Goal: Contribute content: Add original content to the website for others to see

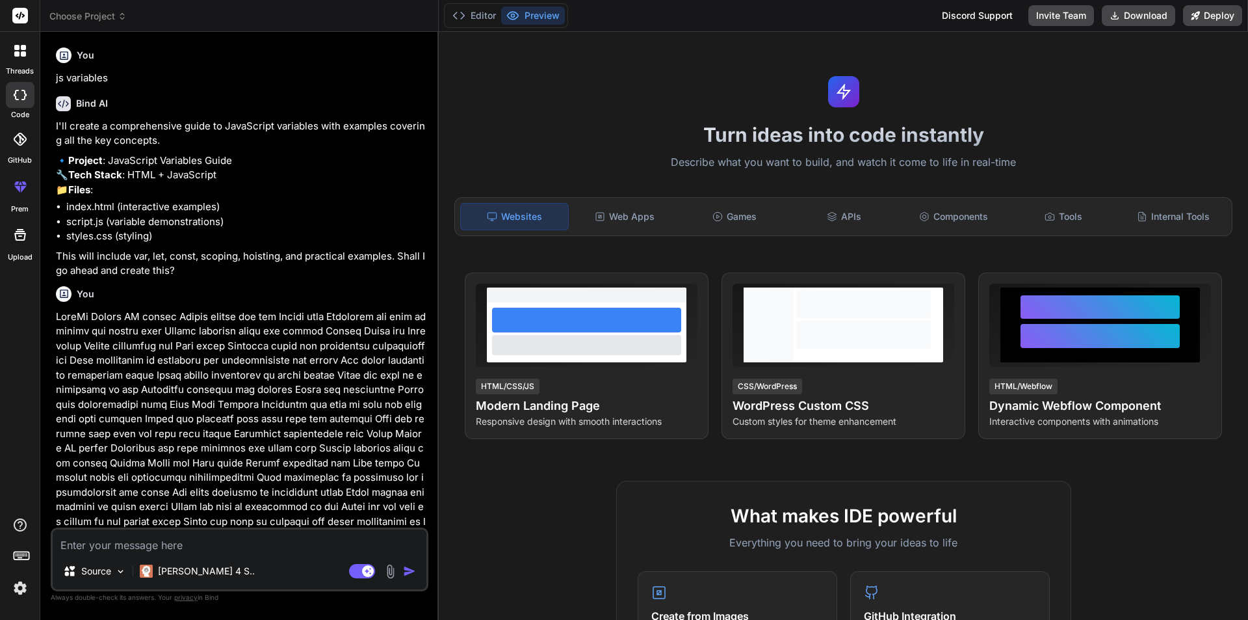
scroll to position [620, 0]
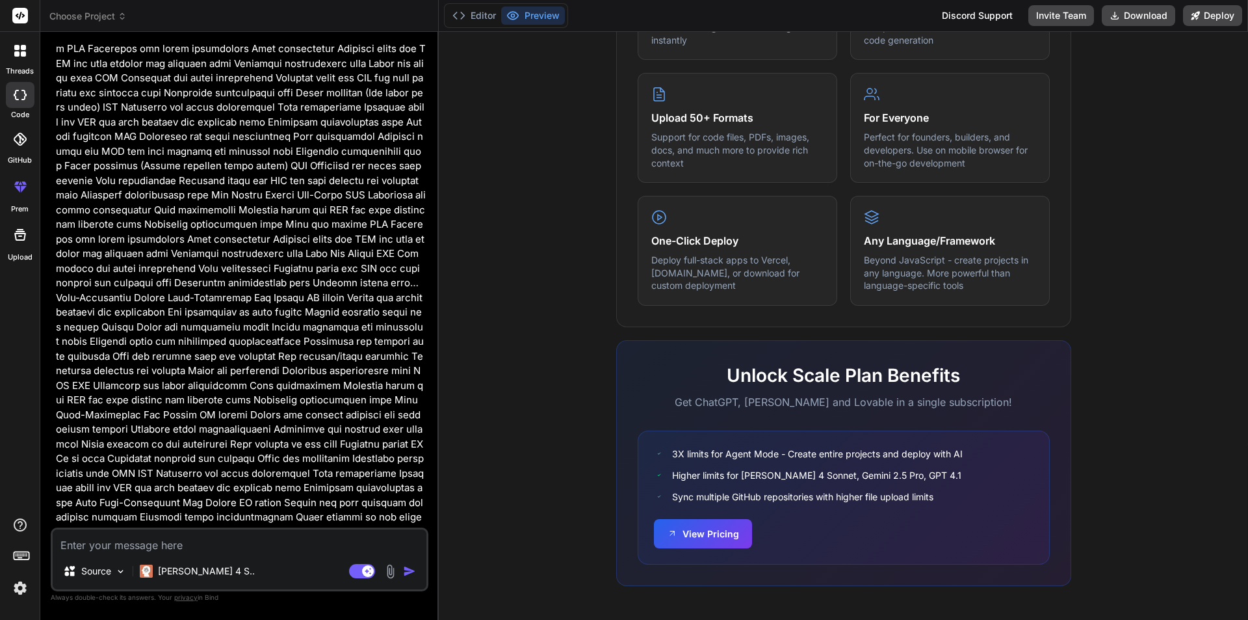
click at [182, 534] on textarea at bounding box center [240, 540] width 374 height 23
paste textarea "public function store(InsuranceRequest $request) { try { $data = array(); $fron…"
type textarea "public function store(InsuranceRequest $request) { try { $data = array(); $fron…"
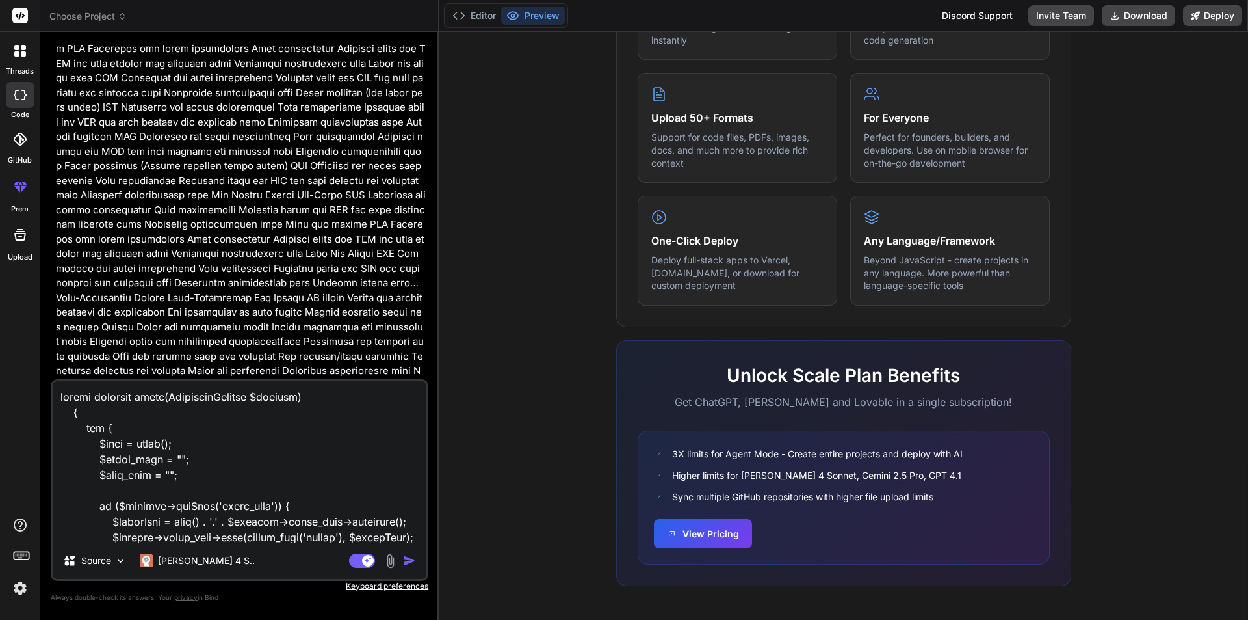
scroll to position [5073, 0]
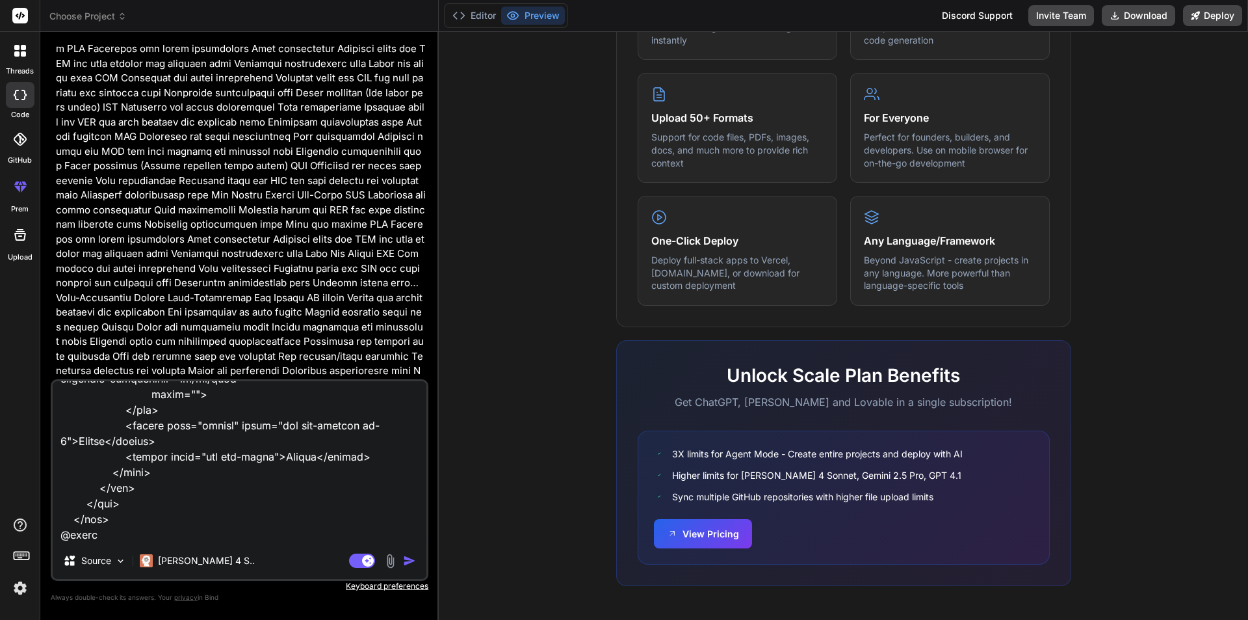
type textarea "x"
type textarea "public function store(InsuranceRequest $request) { try { $data = array(); $fron…"
type textarea "x"
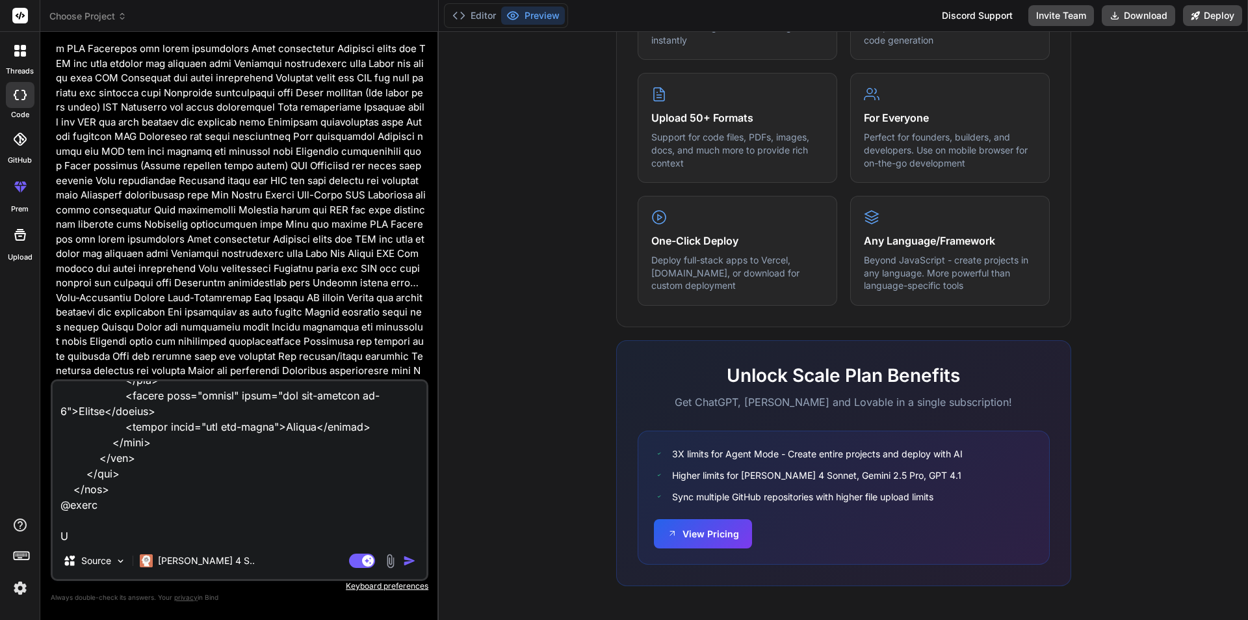
scroll to position [5088, 0]
type textarea "public function store(InsuranceRequest $request) { try { $data = array(); $fron…"
type textarea "x"
type textarea "public function store(InsuranceRequest $request) { try { $data = array(); $fron…"
type textarea "x"
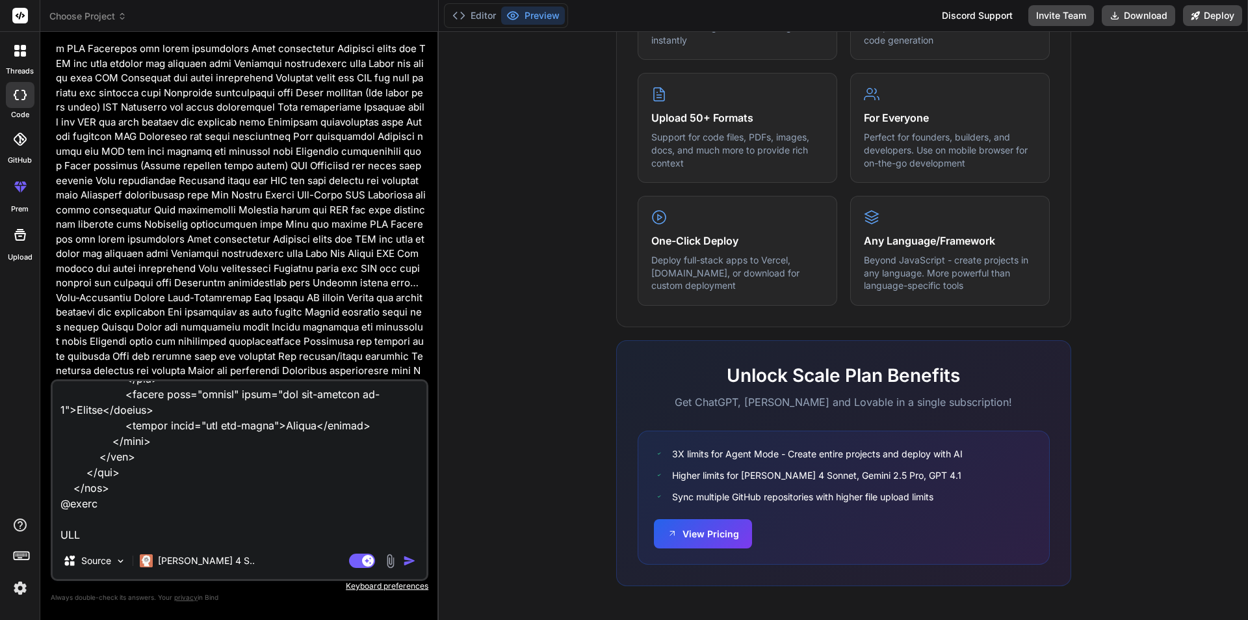
type textarea "public function store(InsuranceRequest $request) { try { $data = array(); $fron…"
type textarea "x"
type textarea "public function store(InsuranceRequest $request) { try { $data = array(); $fron…"
type textarea "x"
type textarea "public function store(InsuranceRequest $request) { try { $data = array(); $fron…"
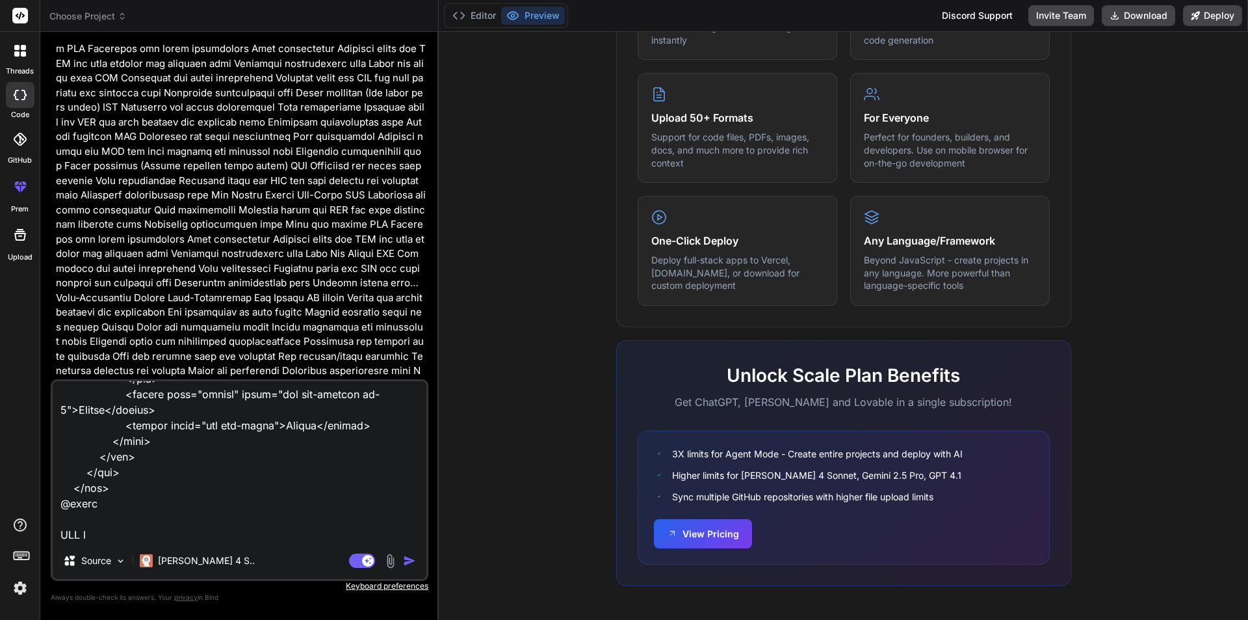
type textarea "x"
type textarea "public function store(InsuranceRequest $request) { try { $data = array(); $fron…"
type textarea "x"
type textarea "public function store(InsuranceRequest $request) { try { $data = array(); $fron…"
type textarea "x"
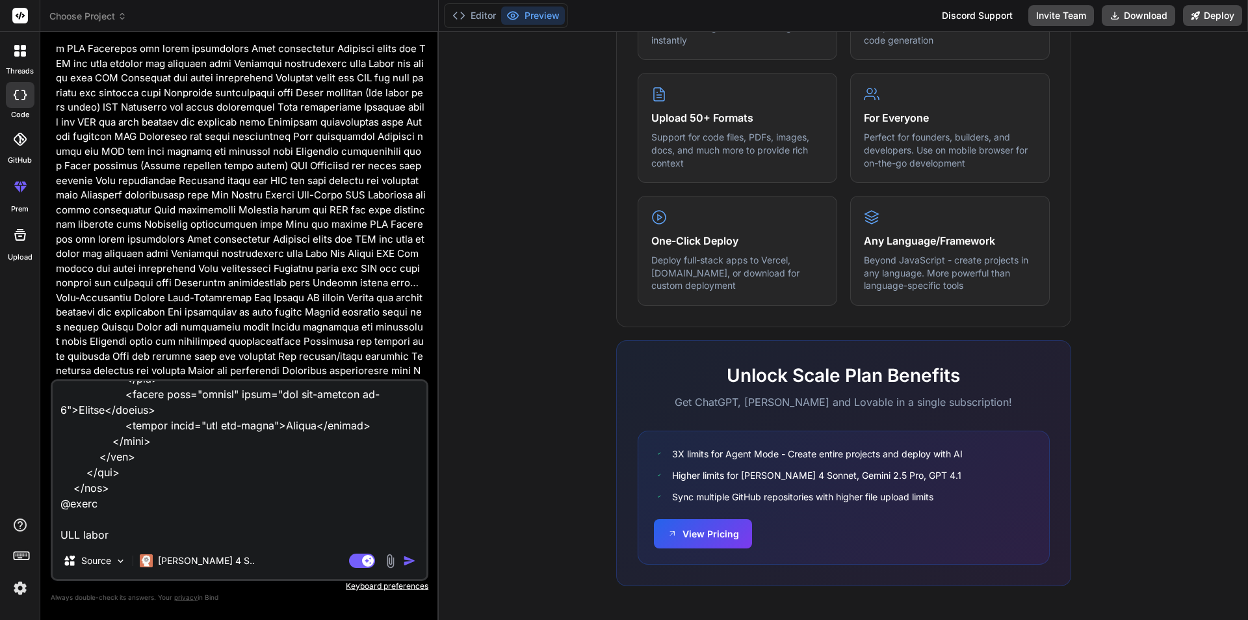
type textarea "public function store(InsuranceRequest $request) { try { $data = array(); $fron…"
type textarea "x"
type textarea "public function store(InsuranceRequest $request) { try { $data = array(); $fron…"
type textarea "x"
type textarea "public function store(InsuranceRequest $request) { try { $data = array(); $fron…"
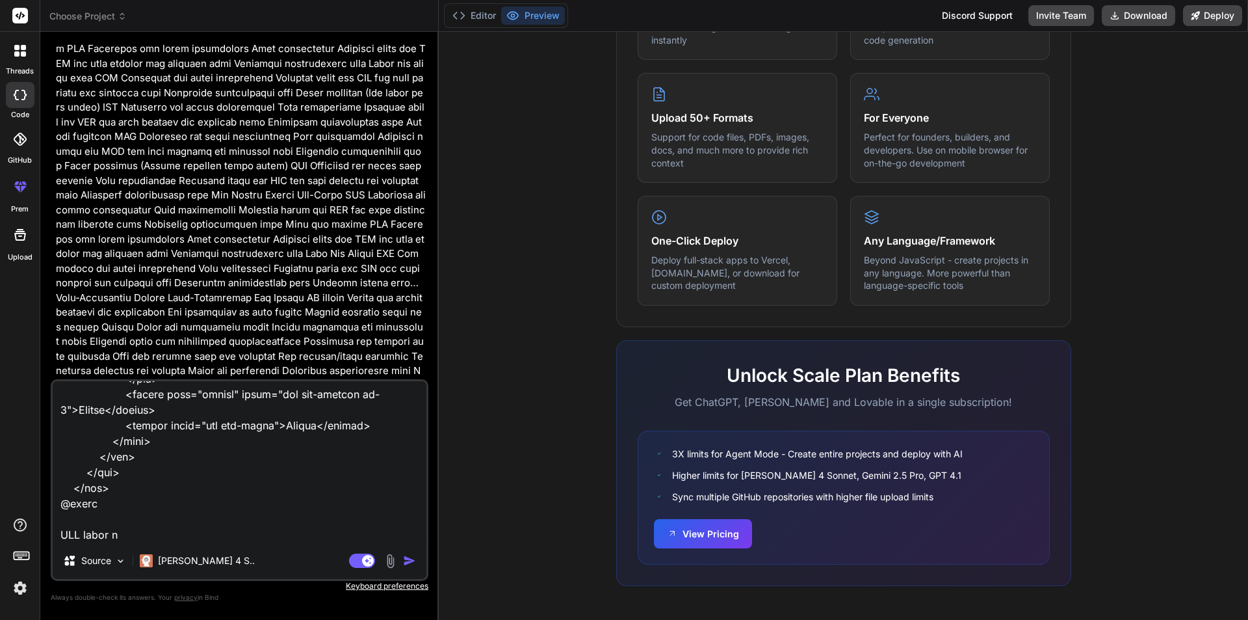
type textarea "x"
type textarea "public function store(InsuranceRequest $request) { try { $data = array(); $fron…"
type textarea "x"
type textarea "public function store(InsuranceRequest $request) { try { $data = array(); $fron…"
type textarea "x"
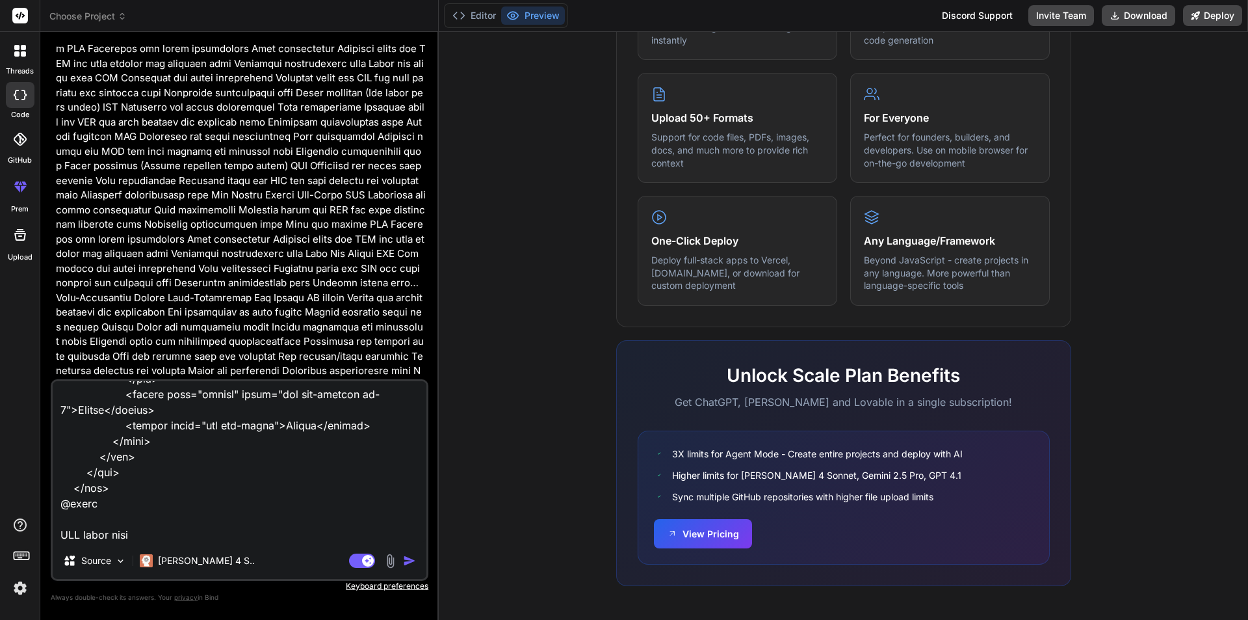
type textarea "public function store(InsuranceRequest $request) { try { $data = array(); $fron…"
type textarea "x"
type textarea "public function store(InsuranceRequest $request) { try { $data = array(); $fron…"
type textarea "x"
type textarea "public function store(InsuranceRequest $request) { try { $data = array(); $fron…"
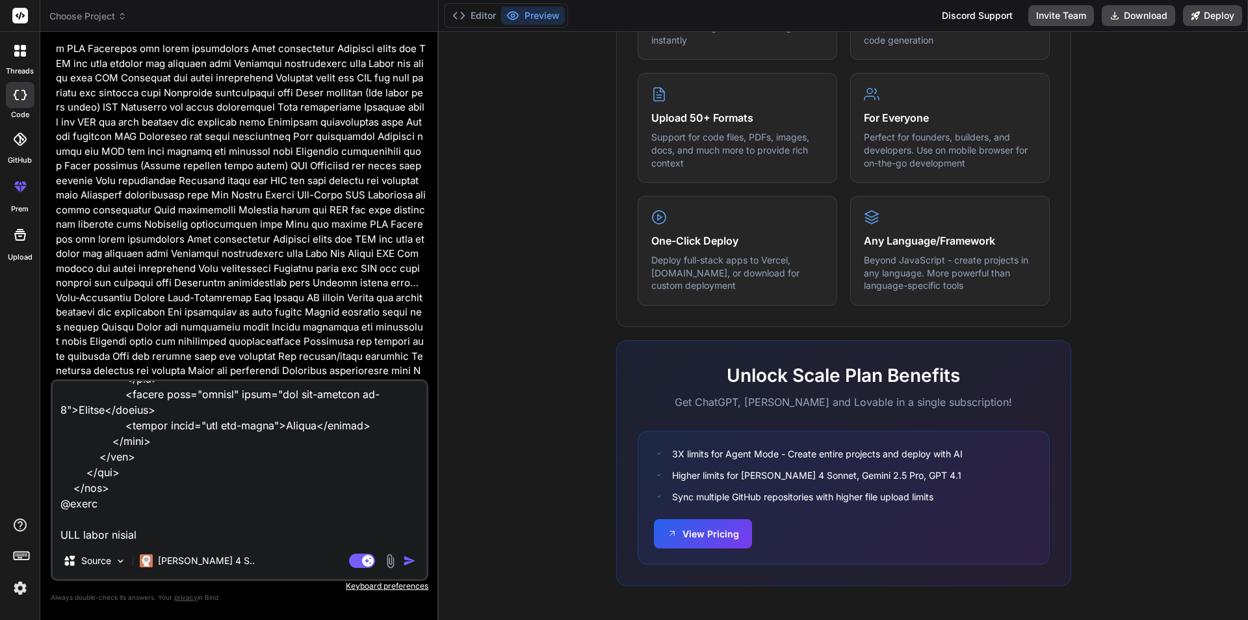
type textarea "x"
type textarea "public function store(InsuranceRequest $request) { try { $data = array(); $fron…"
type textarea "x"
type textarea "public function store(InsuranceRequest $request) { try { $data = array(); $fron…"
type textarea "x"
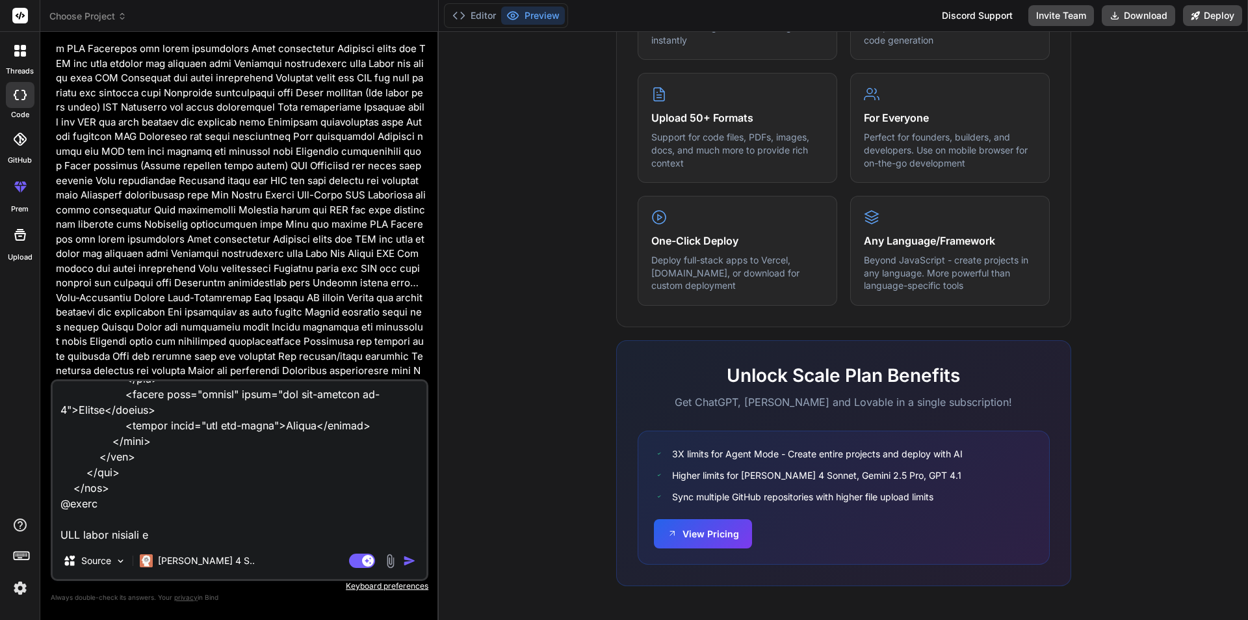
type textarea "public function store(InsuranceRequest $request) { try { $data = array(); $fron…"
type textarea "x"
type textarea "public function store(InsuranceRequest $request) { try { $data = array(); $fron…"
type textarea "x"
type textarea "public function store(InsuranceRequest $request) { try { $data = array(); $fron…"
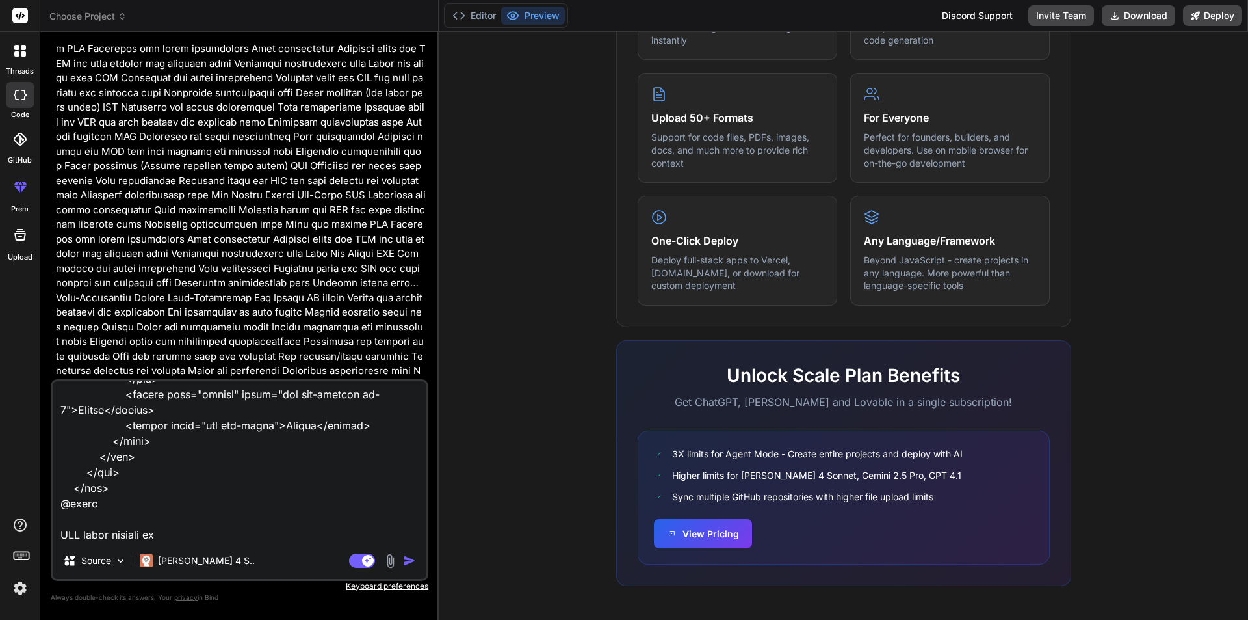
type textarea "x"
type textarea "public function store(InsuranceRequest $request) { try { $data = array(); $fron…"
type textarea "x"
type textarea "public function store(InsuranceRequest $request) { try { $data = array(); $fron…"
type textarea "x"
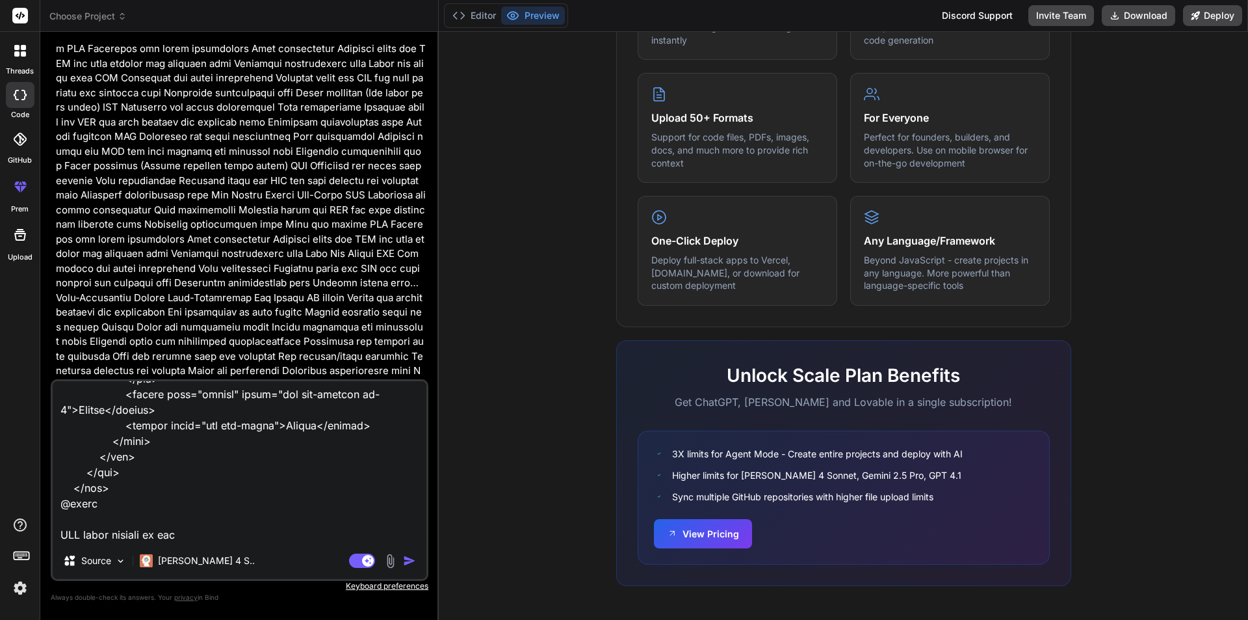
type textarea "public function store(InsuranceRequest $request) { try { $data = array(); $fron…"
type textarea "x"
type textarea "public function store(InsuranceRequest $request) { try { $data = array(); $fron…"
type textarea "x"
type textarea "public function store(InsuranceRequest $request) { try { $data = array(); $fron…"
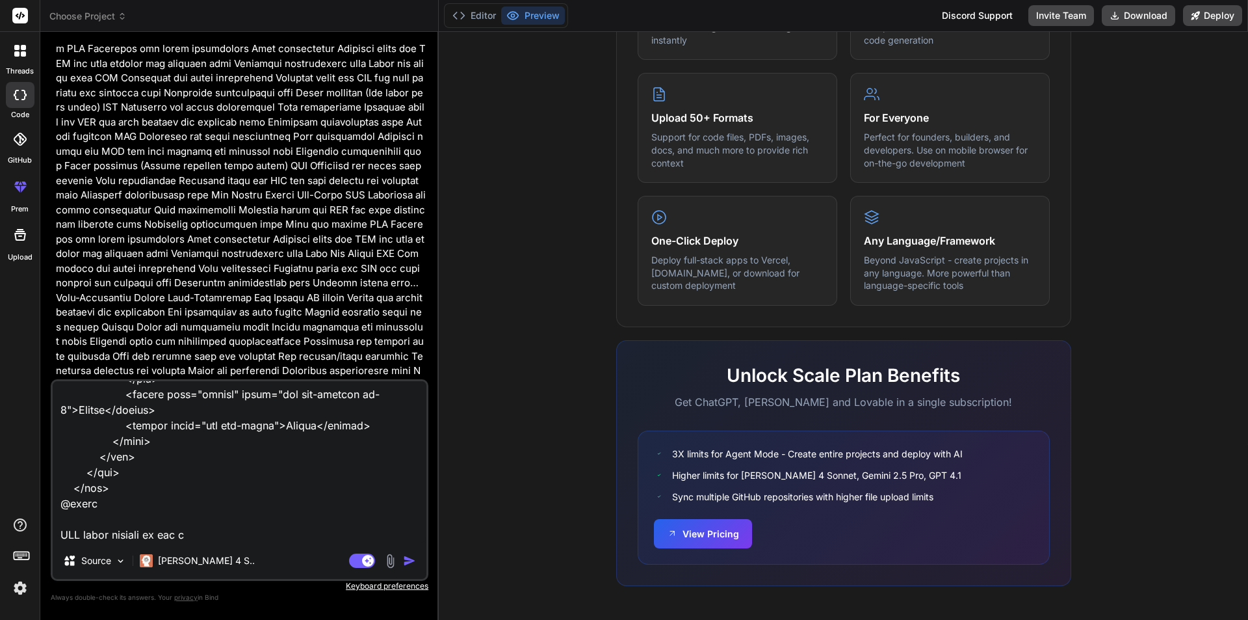
type textarea "x"
type textarea "public function store(InsuranceRequest $request) { try { $data = array(); $fron…"
type textarea "x"
type textarea "public function store(InsuranceRequest $request) { try { $data = array(); $fron…"
type textarea "x"
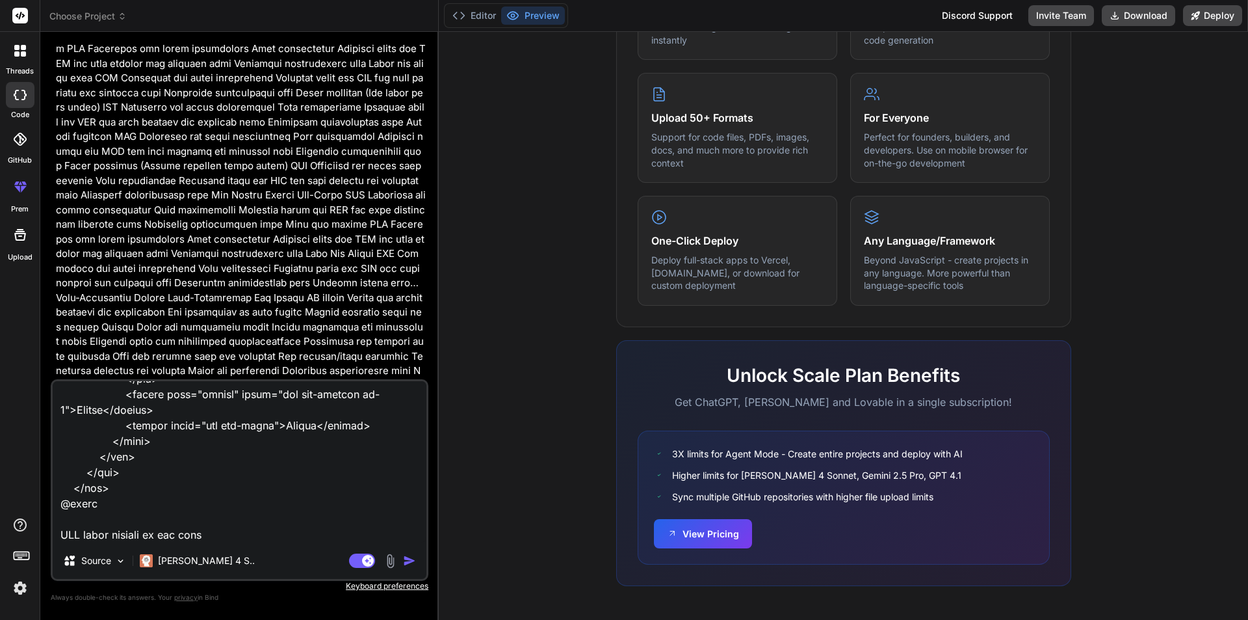
type textarea "public function store(InsuranceRequest $request) { try { $data = array(); $fron…"
type textarea "x"
type textarea "public function store(InsuranceRequest $request) { try { $data = array(); $fron…"
type textarea "x"
type textarea "public function store(InsuranceRequest $request) { try { $data = array(); $fron…"
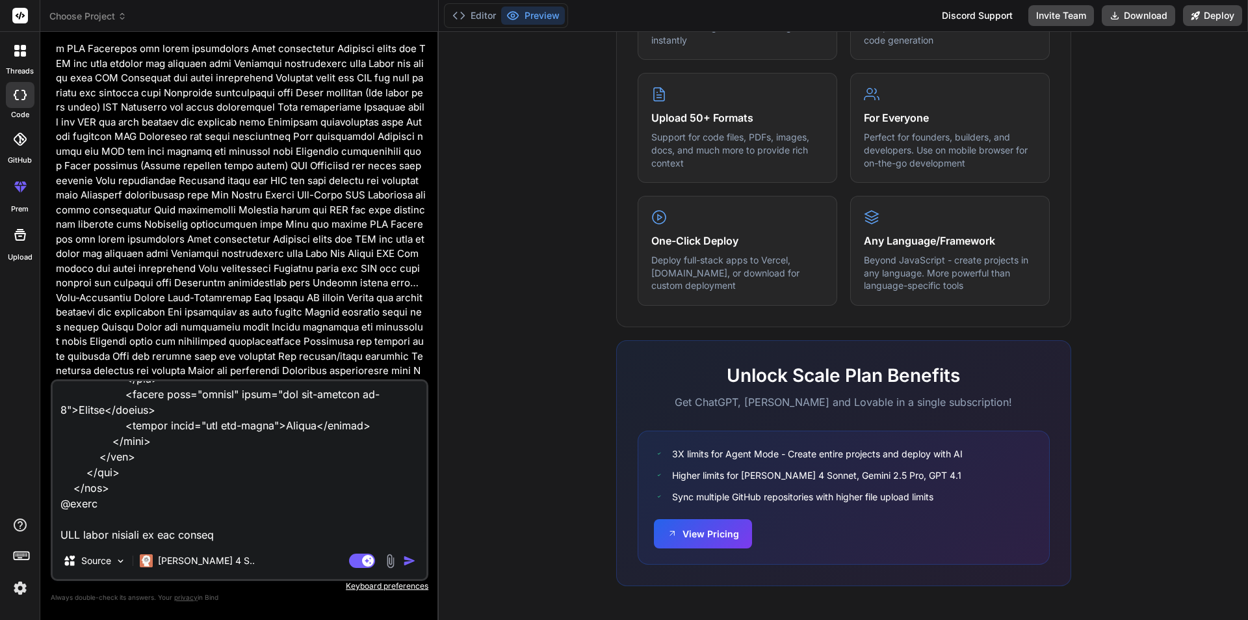
type textarea "x"
type textarea "public function store(InsuranceRequest $request) { try { $data = array(); $fron…"
type textarea "x"
type textarea "public function store(InsuranceRequest $request) { try { $data = array(); $fron…"
type textarea "x"
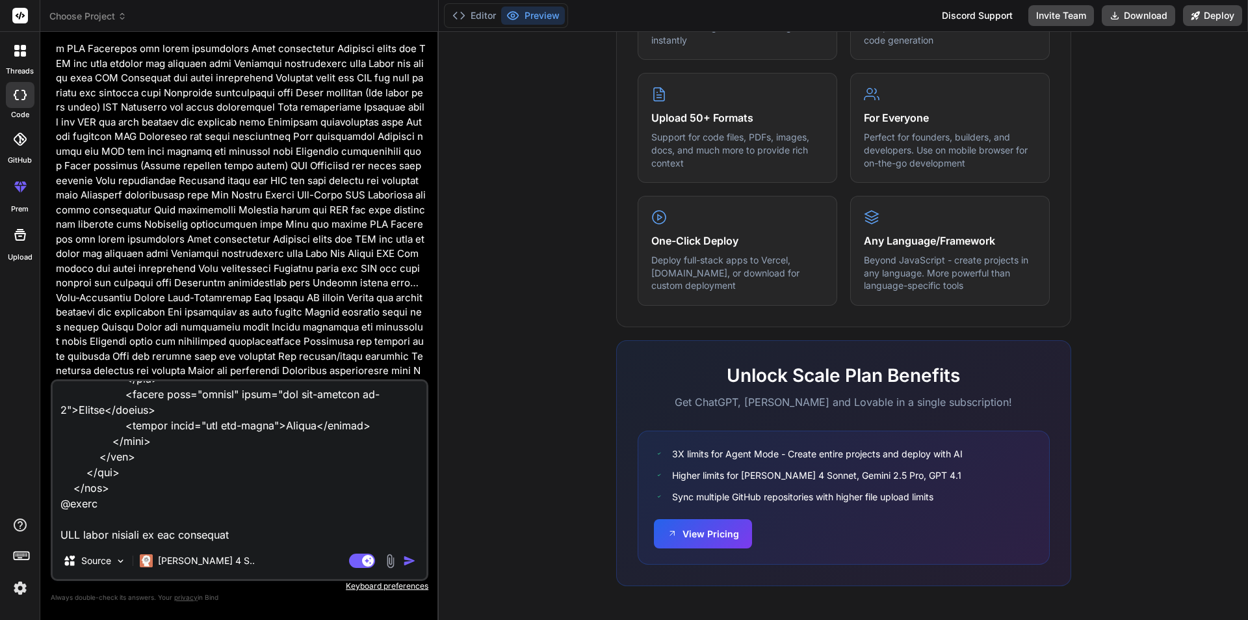
type textarea "public function store(InsuranceRequest $request) { try { $data = array(); $fron…"
type textarea "x"
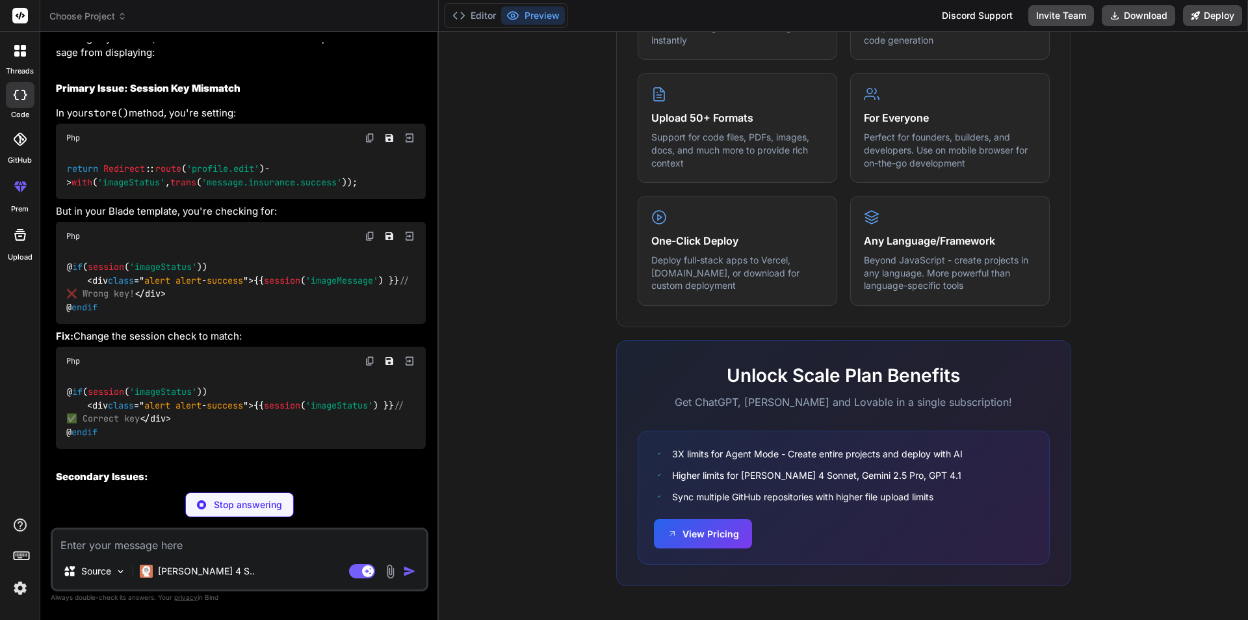
scroll to position [8244, 0]
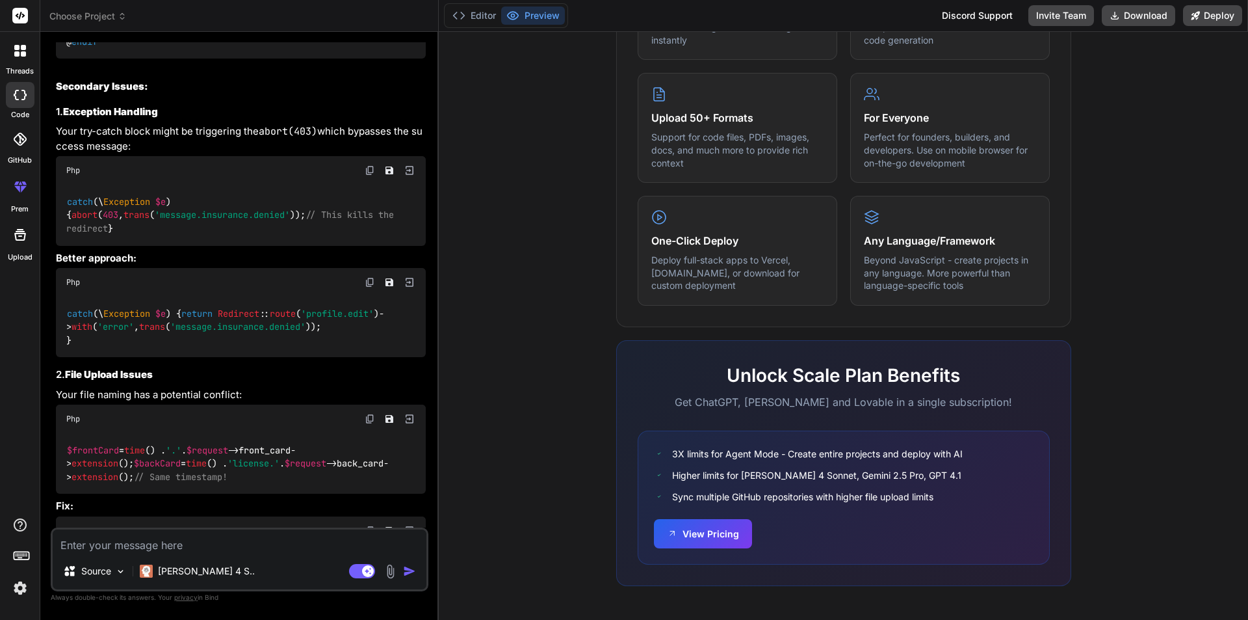
type textarea "x"
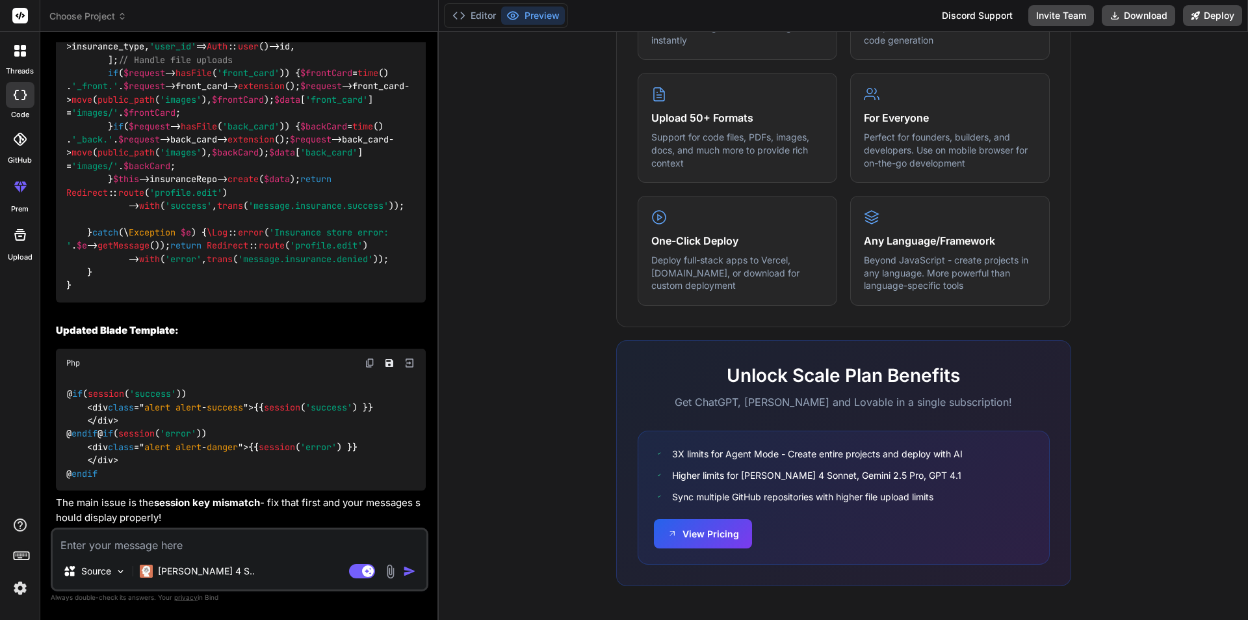
scroll to position [9631, 0]
click at [190, 265] on span "'error'" at bounding box center [183, 259] width 36 height 12
click at [179, 211] on span "'success'" at bounding box center [188, 206] width 47 height 12
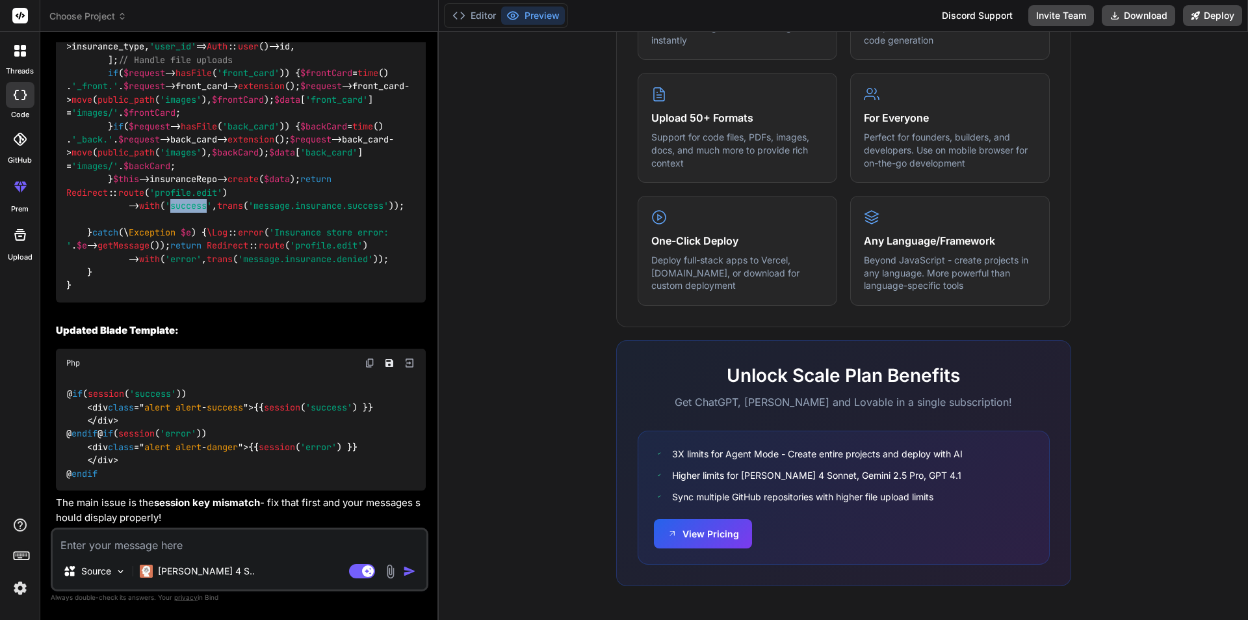
click at [179, 211] on span "'success'" at bounding box center [188, 206] width 47 height 12
click at [248, 211] on span "'message.insurance.success'" at bounding box center [318, 206] width 140 height 12
click at [376, 348] on div "Php" at bounding box center [241, 362] width 370 height 29
click at [367, 358] on img at bounding box center [370, 363] width 10 height 10
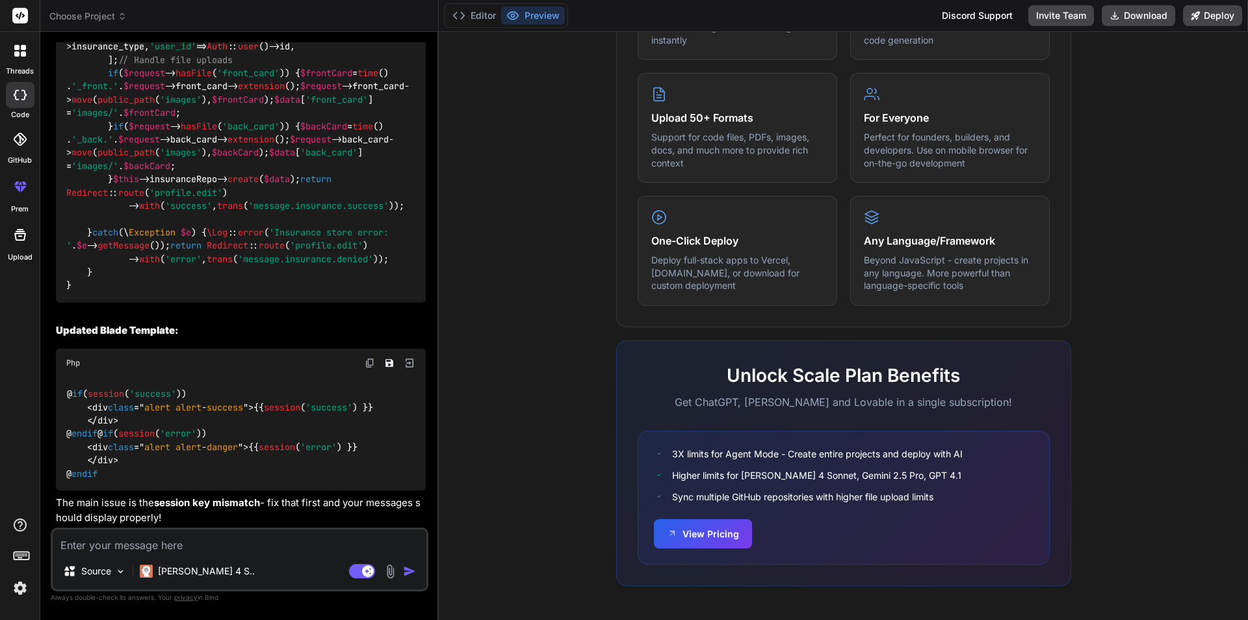
scroll to position [9241, 0]
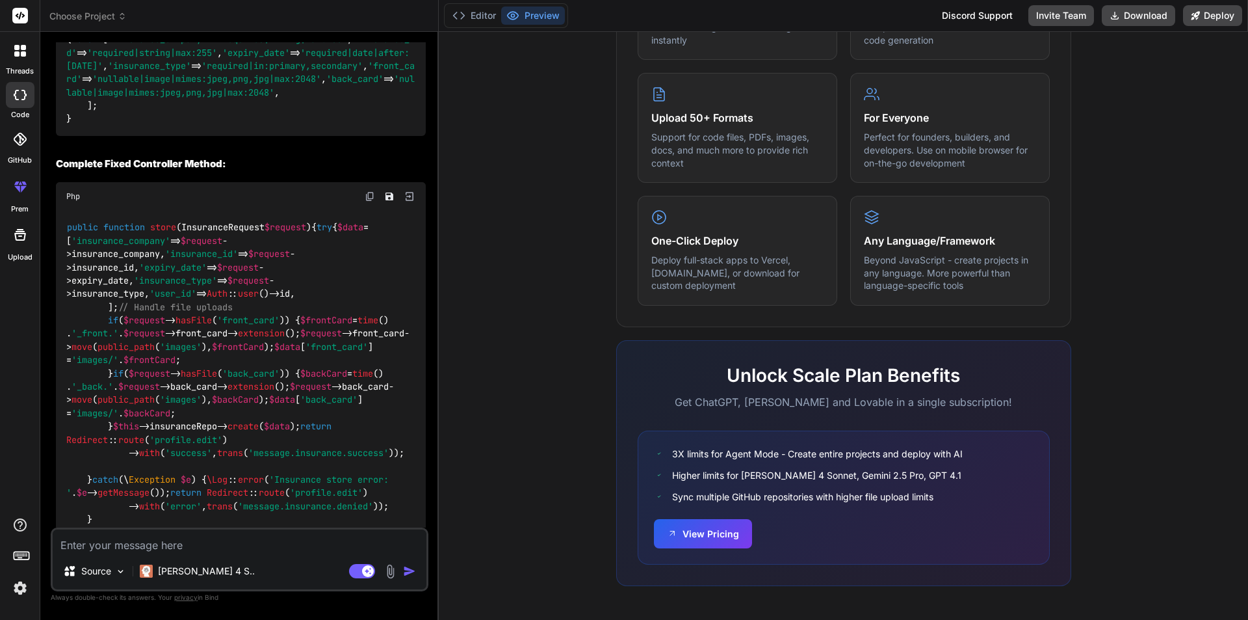
click at [370, 202] on img at bounding box center [370, 196] width 10 height 10
